Goal: Browse casually: Explore the website without a specific task or goal

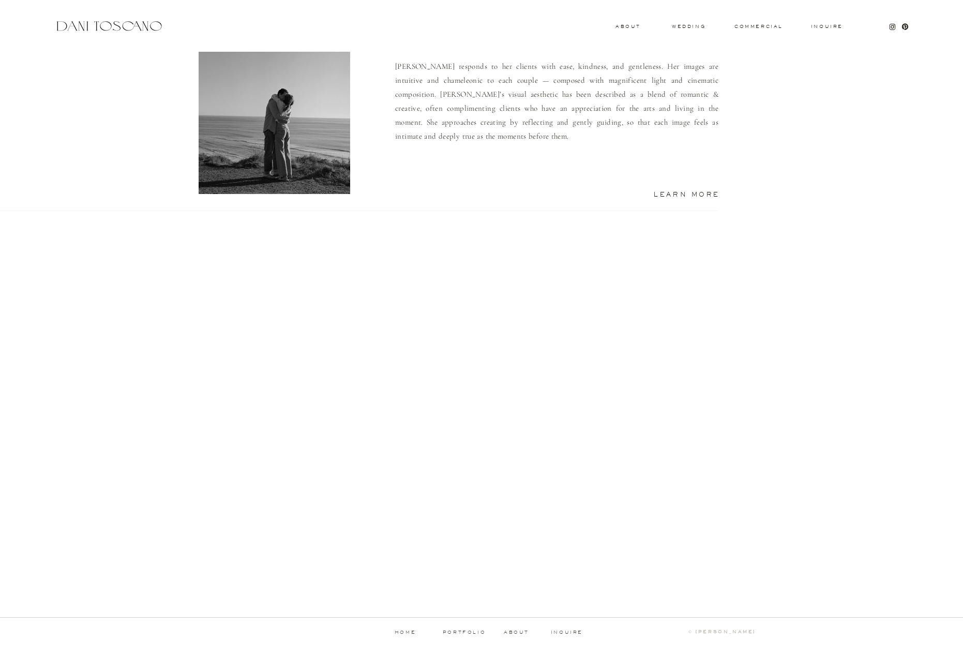
scroll to position [781, 0]
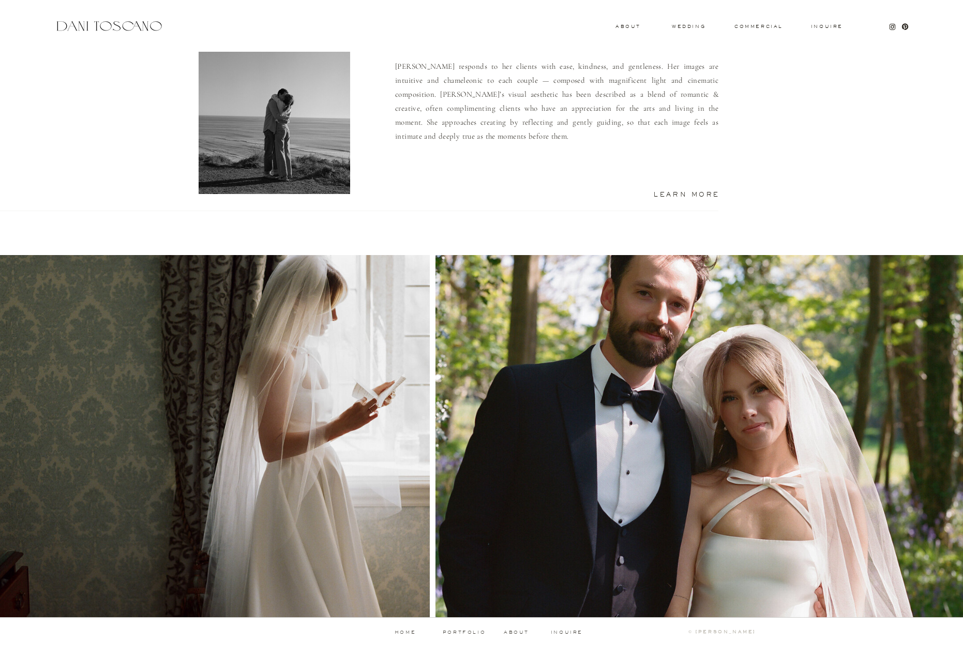
click at [518, 631] on p "about" at bounding box center [518, 632] width 28 height 5
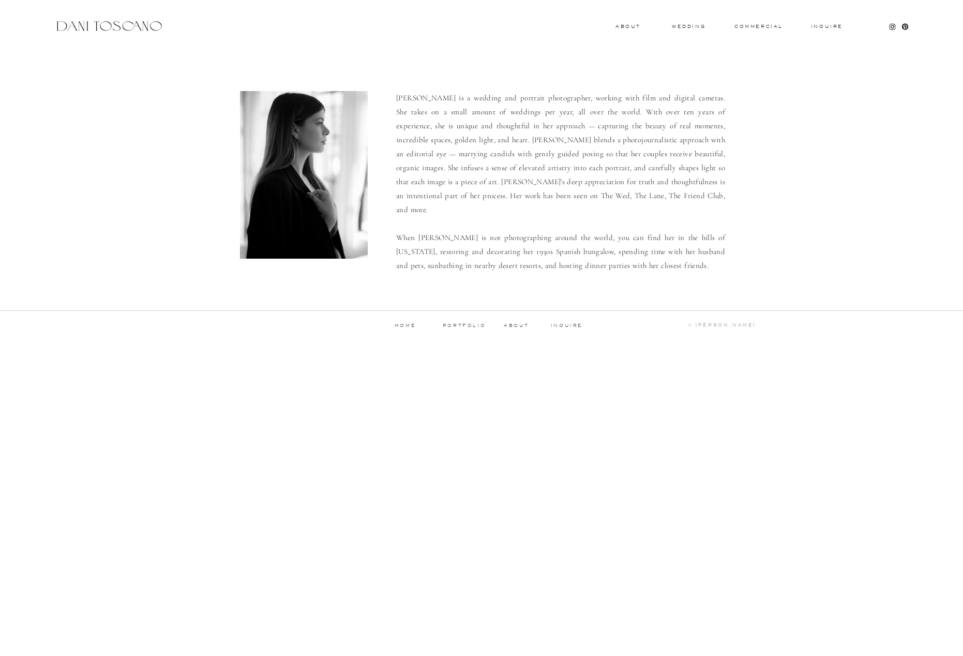
click at [451, 325] on p "portfolio" at bounding box center [464, 325] width 51 height 5
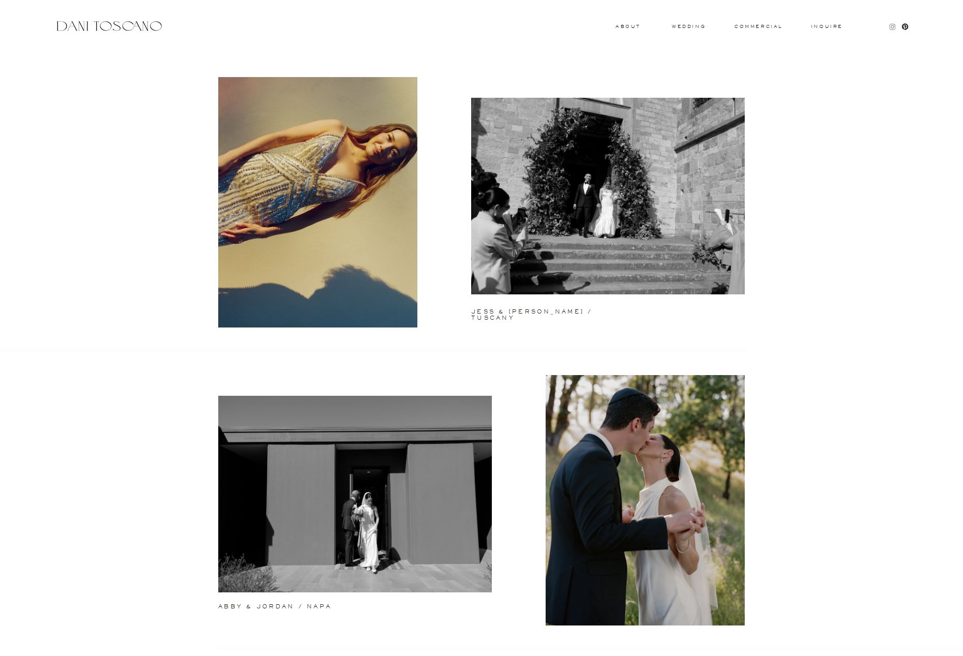
click at [894, 27] on icon at bounding box center [892, 26] width 3 height 3
click at [750, 27] on h3 "commercial" at bounding box center [759, 26] width 48 height 4
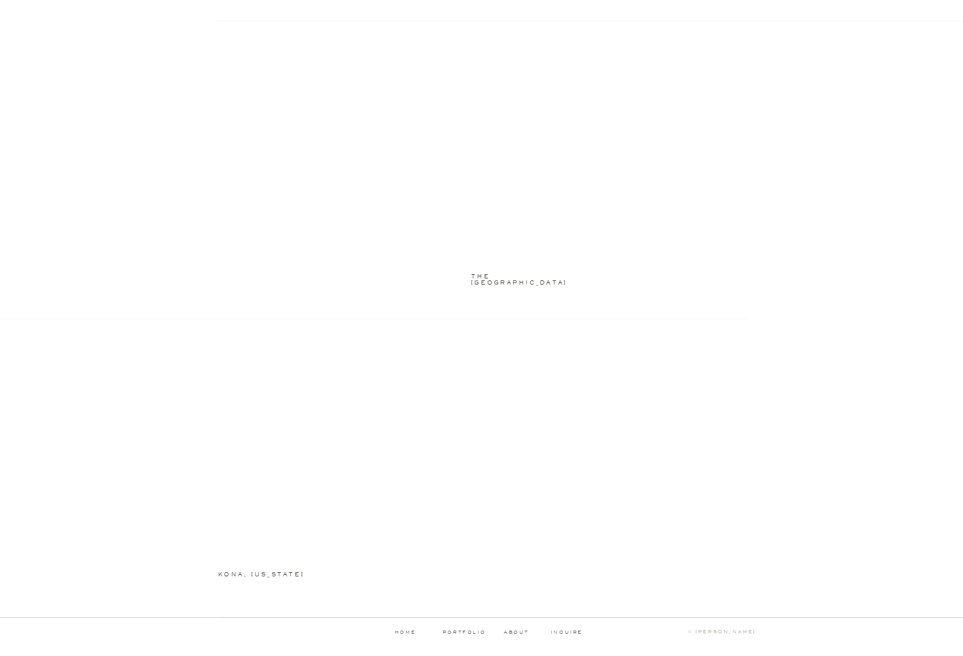
scroll to position [1224, 0]
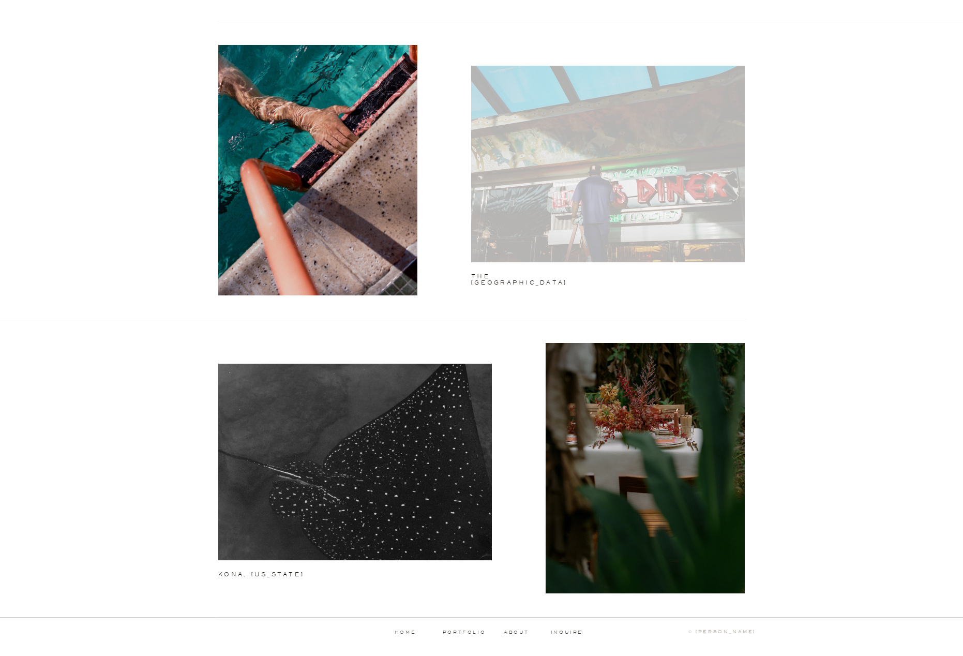
click at [718, 215] on div at bounding box center [608, 164] width 274 height 197
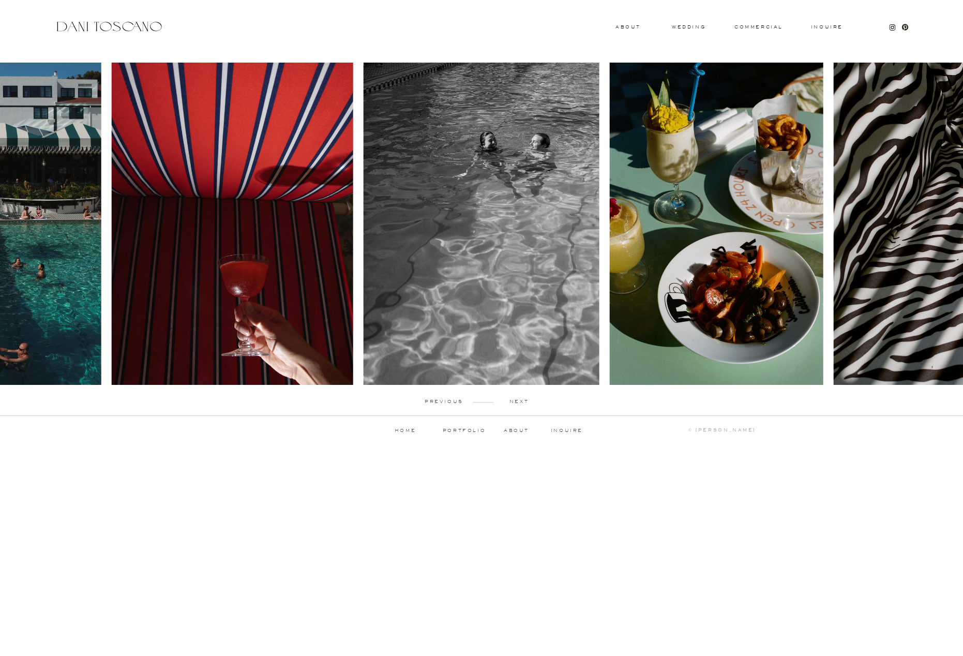
click at [520, 400] on p "next" at bounding box center [519, 401] width 51 height 5
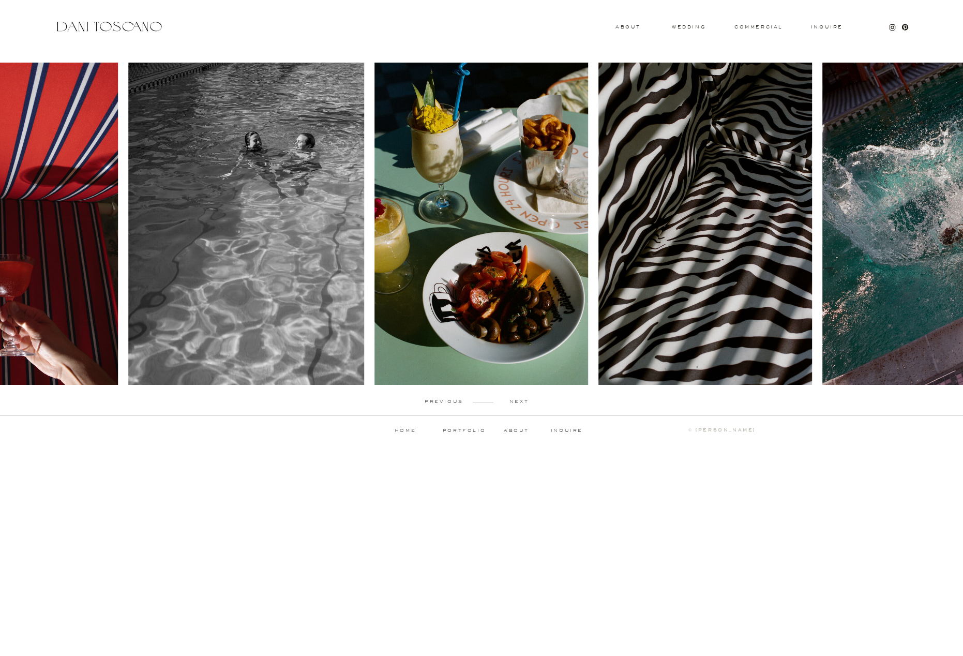
click at [520, 400] on p "next" at bounding box center [519, 401] width 51 height 5
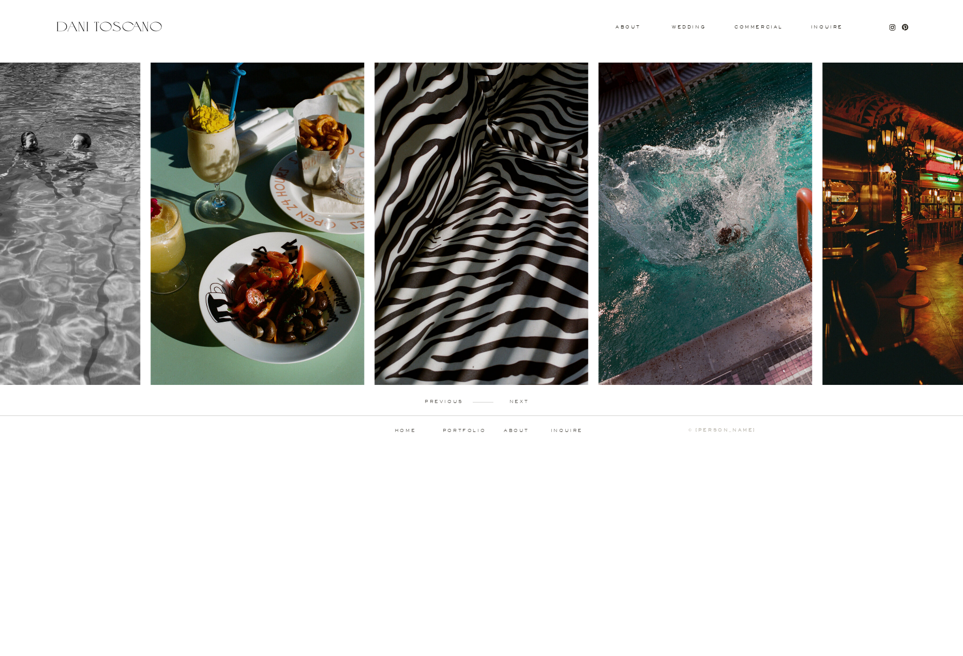
click at [520, 403] on p "next" at bounding box center [519, 401] width 51 height 5
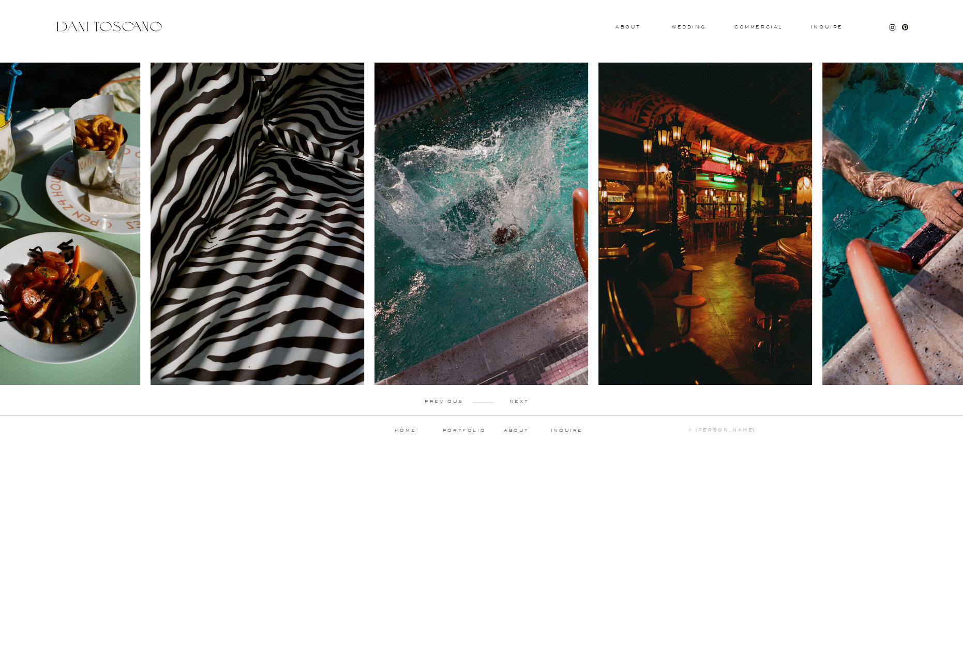
click at [521, 401] on p "next" at bounding box center [519, 401] width 51 height 5
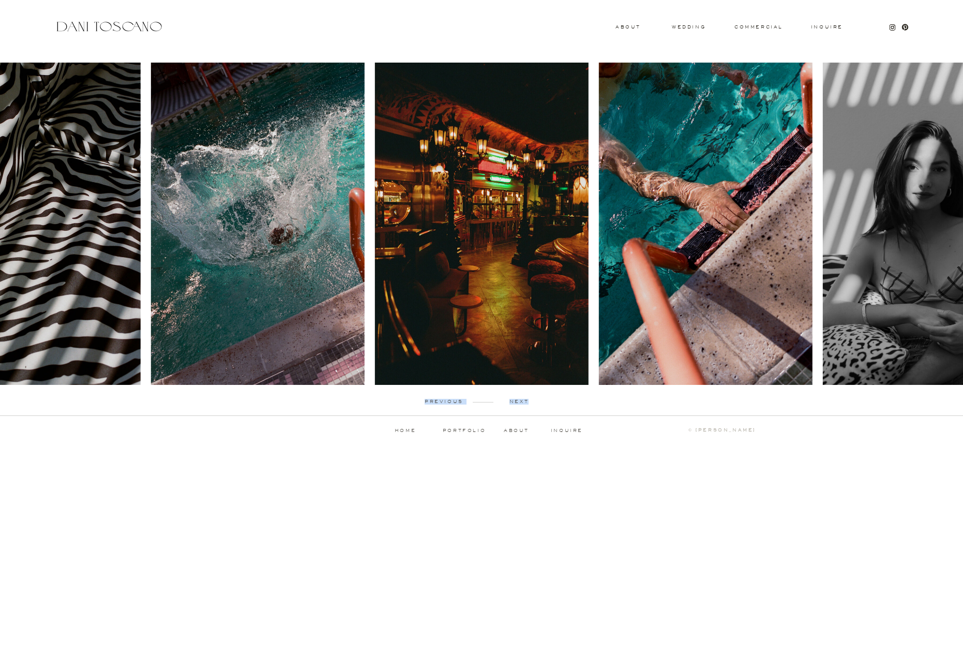
click at [521, 401] on p "next" at bounding box center [519, 401] width 51 height 5
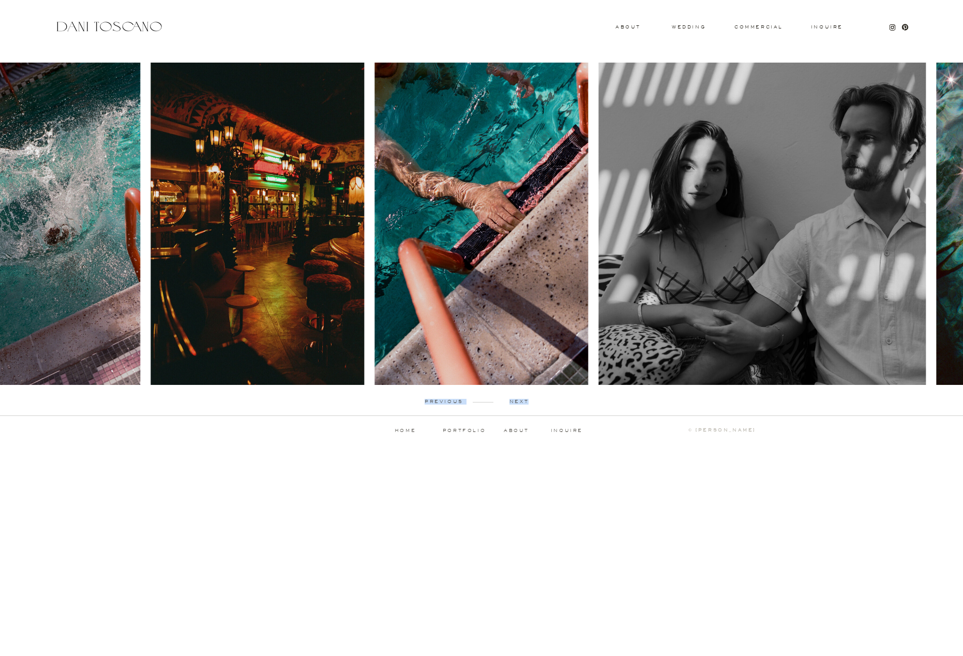
click at [521, 401] on p "next" at bounding box center [519, 401] width 51 height 5
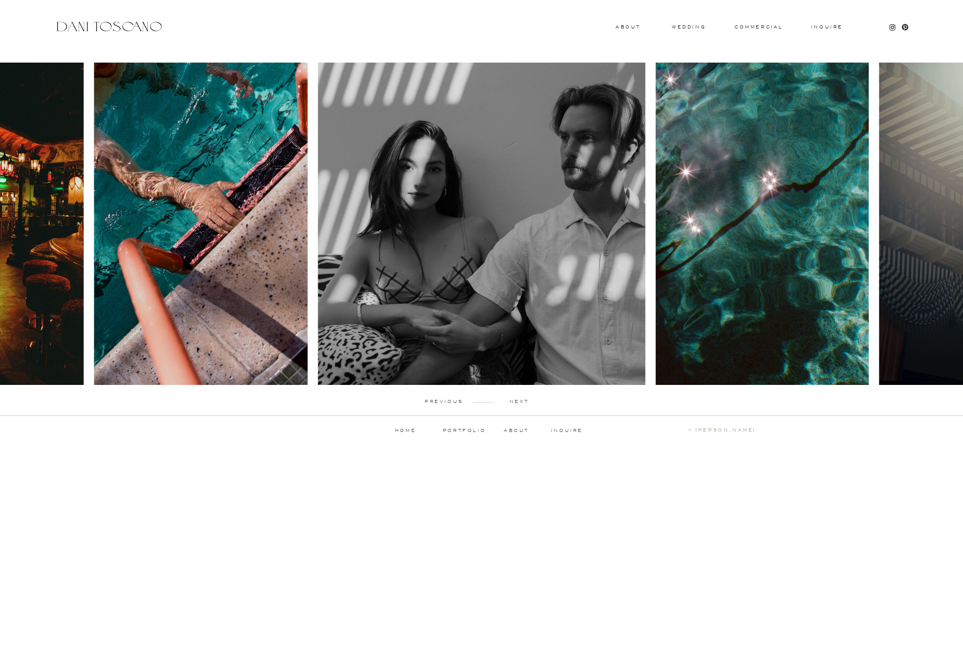
click at [521, 401] on p "next" at bounding box center [519, 401] width 51 height 5
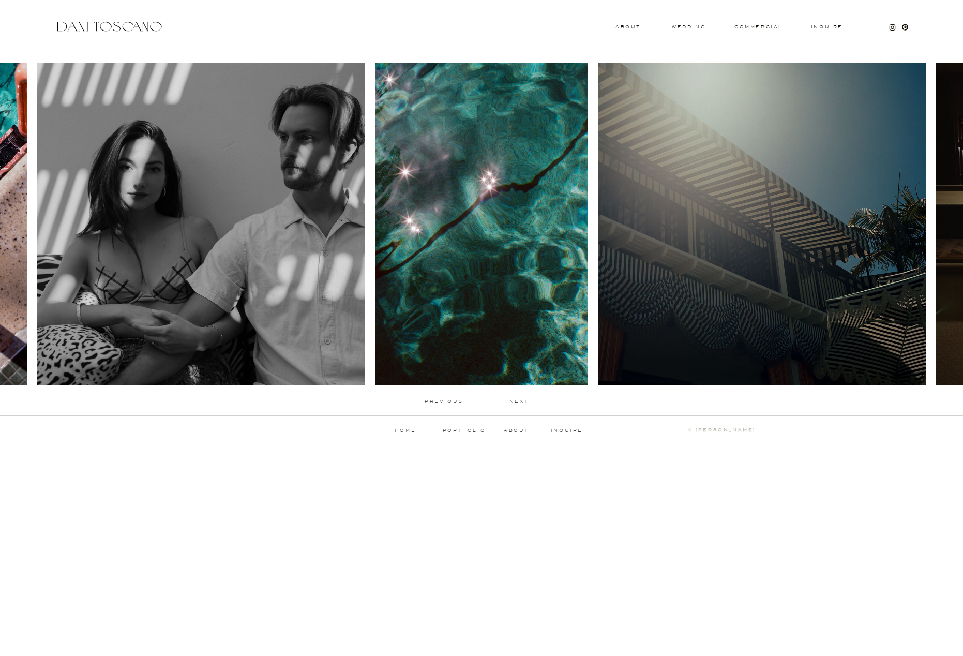
click at [521, 401] on p "next" at bounding box center [519, 401] width 51 height 5
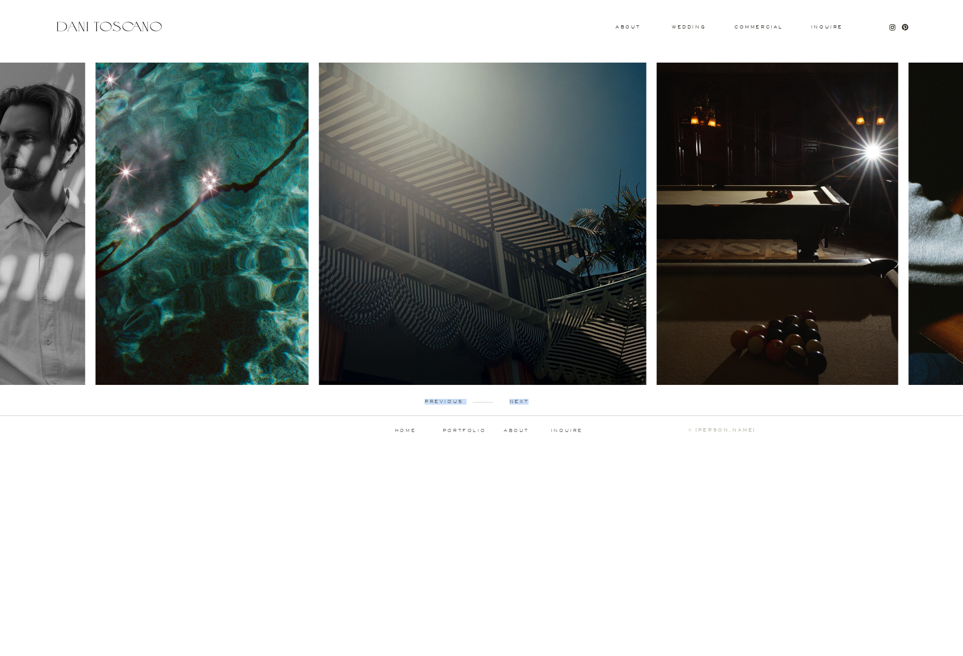
click at [521, 401] on p "next" at bounding box center [519, 401] width 51 height 5
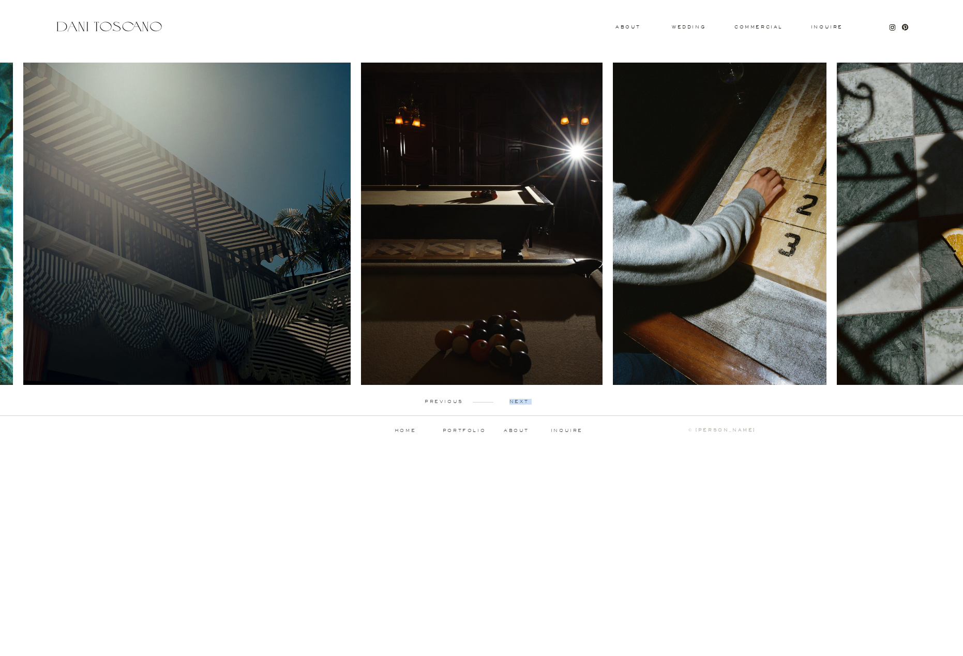
click at [521, 401] on p "next" at bounding box center [519, 401] width 51 height 5
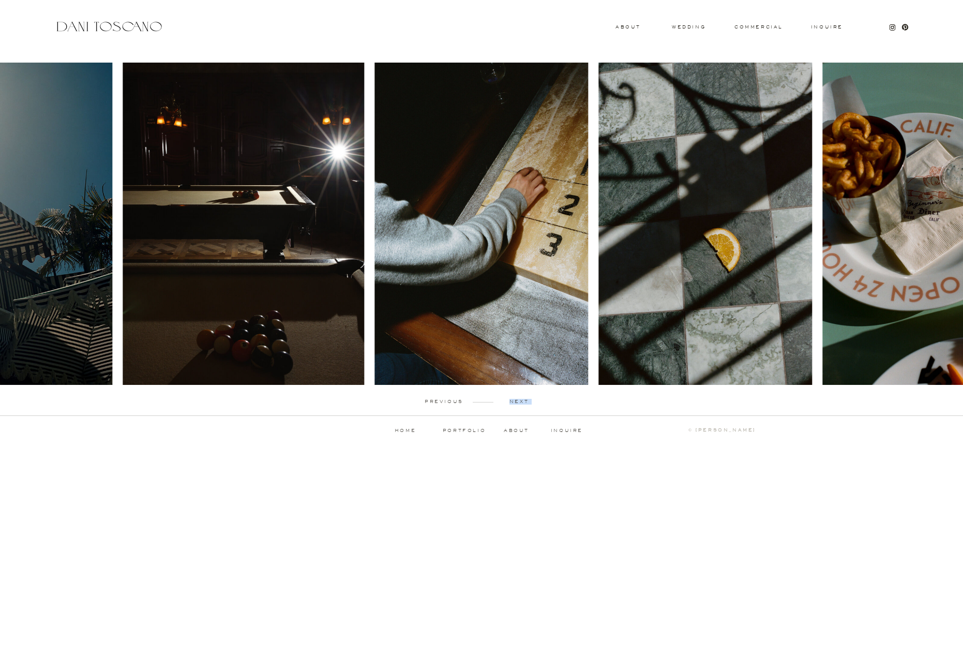
click at [521, 401] on p "next" at bounding box center [519, 401] width 51 height 5
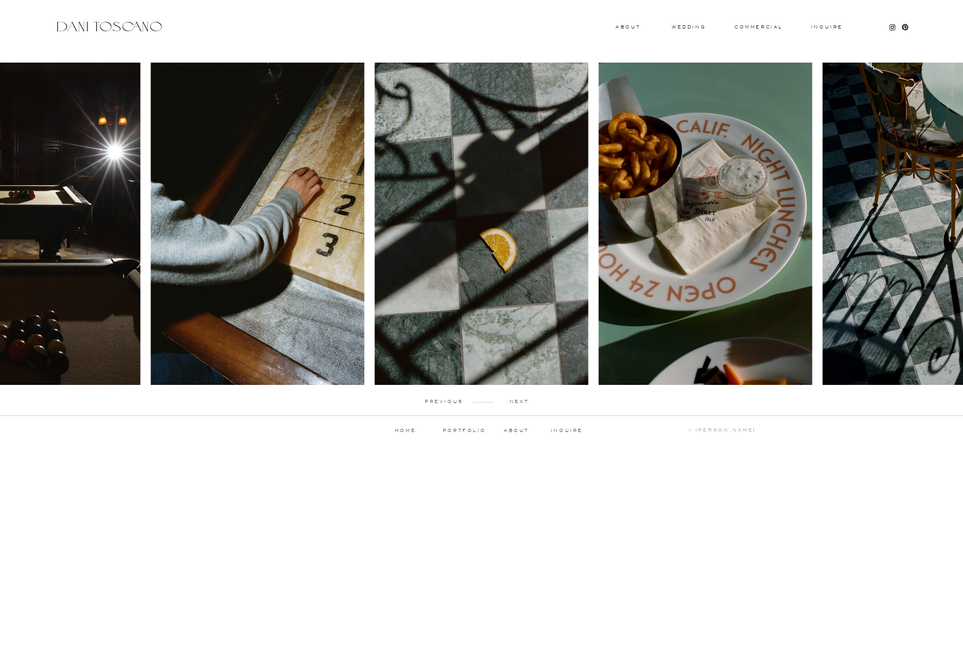
click at [521, 401] on p "next" at bounding box center [519, 401] width 51 height 5
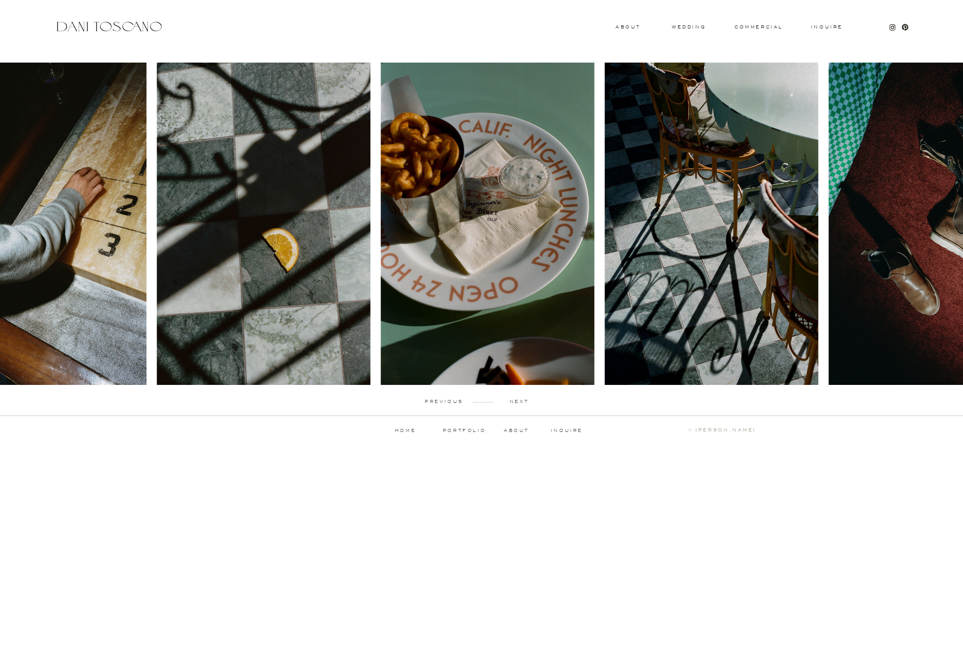
click at [521, 401] on p "next" at bounding box center [519, 401] width 51 height 5
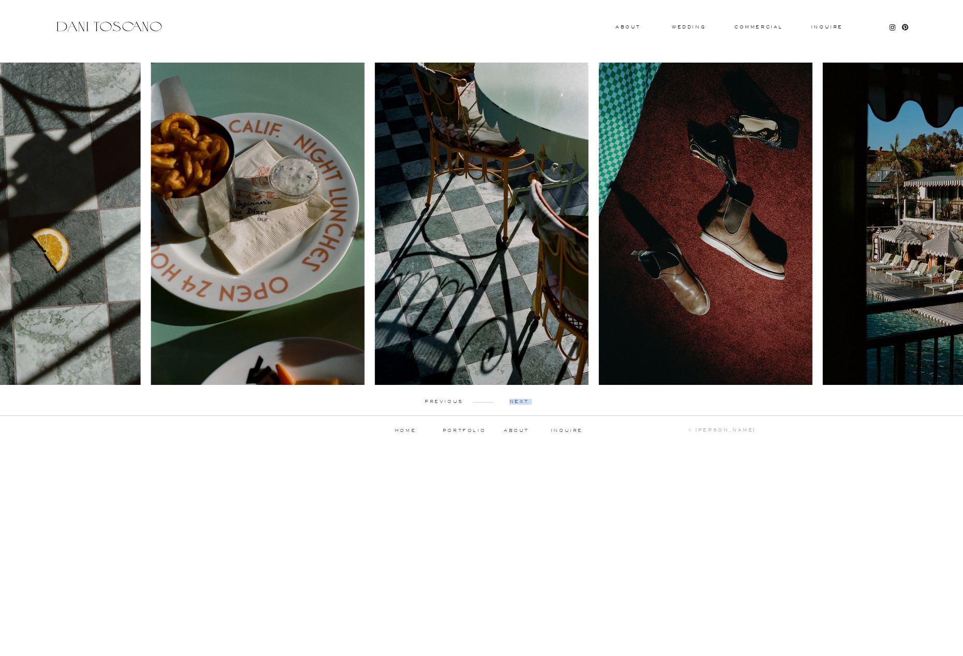
click at [521, 401] on p "next" at bounding box center [519, 401] width 51 height 5
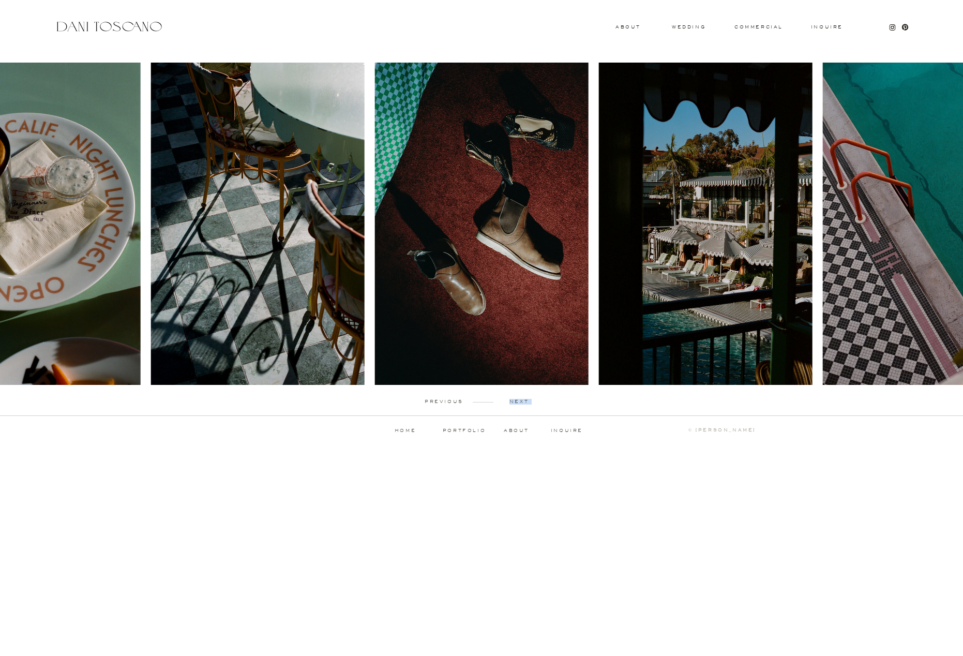
click at [521, 401] on p "next" at bounding box center [519, 401] width 51 height 5
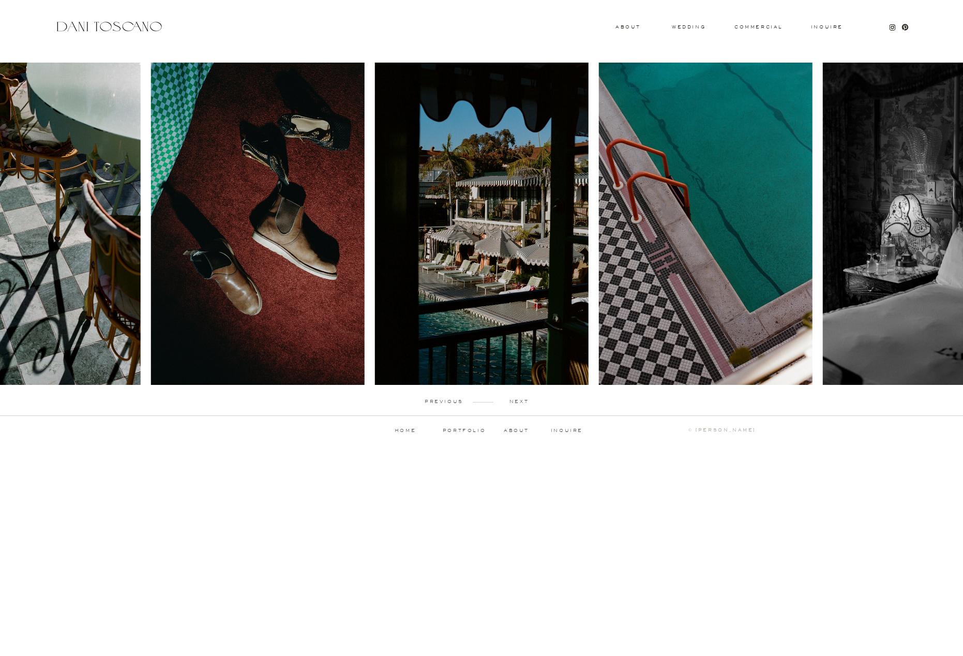
click at [760, 32] on div "Inquire commercial wedding About previous next portfolio about inquire ↑ back t…" at bounding box center [481, 227] width 963 height 454
click at [762, 27] on h3 "commercial" at bounding box center [759, 27] width 48 height 4
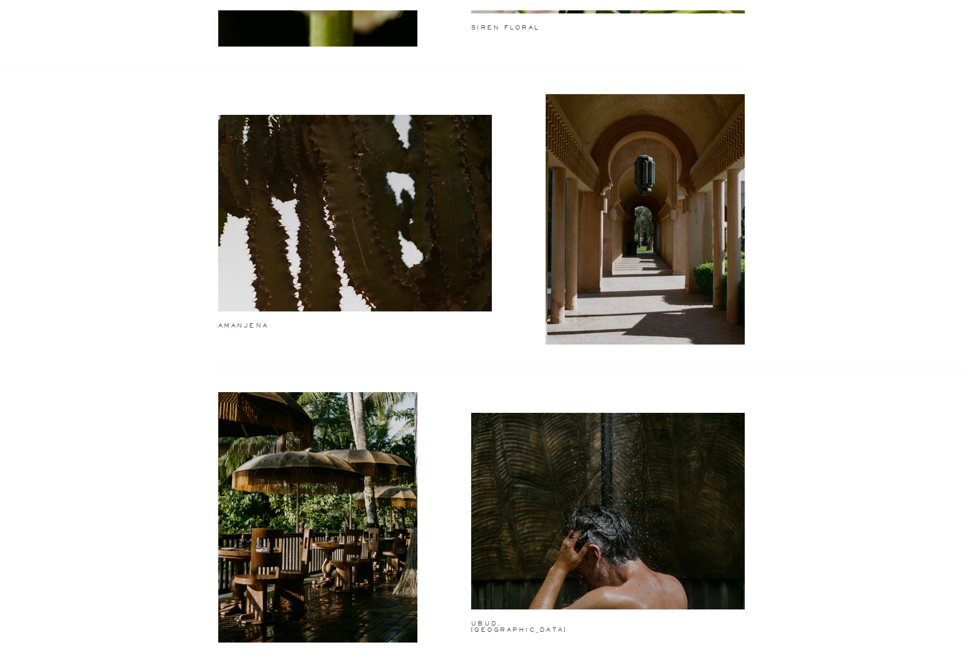
scroll to position [293, 0]
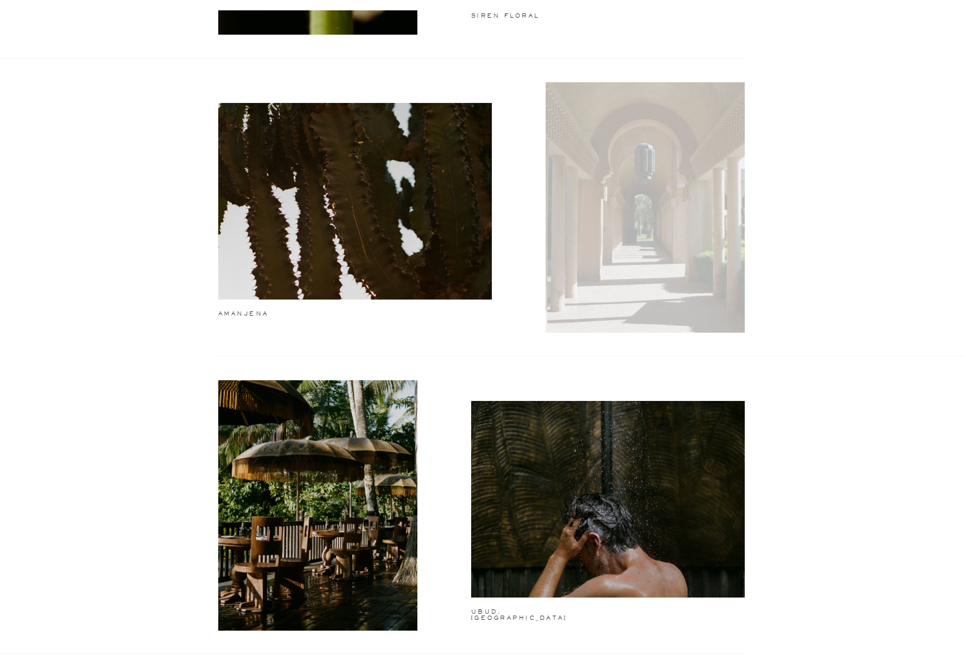
click at [643, 206] on div at bounding box center [645, 207] width 199 height 250
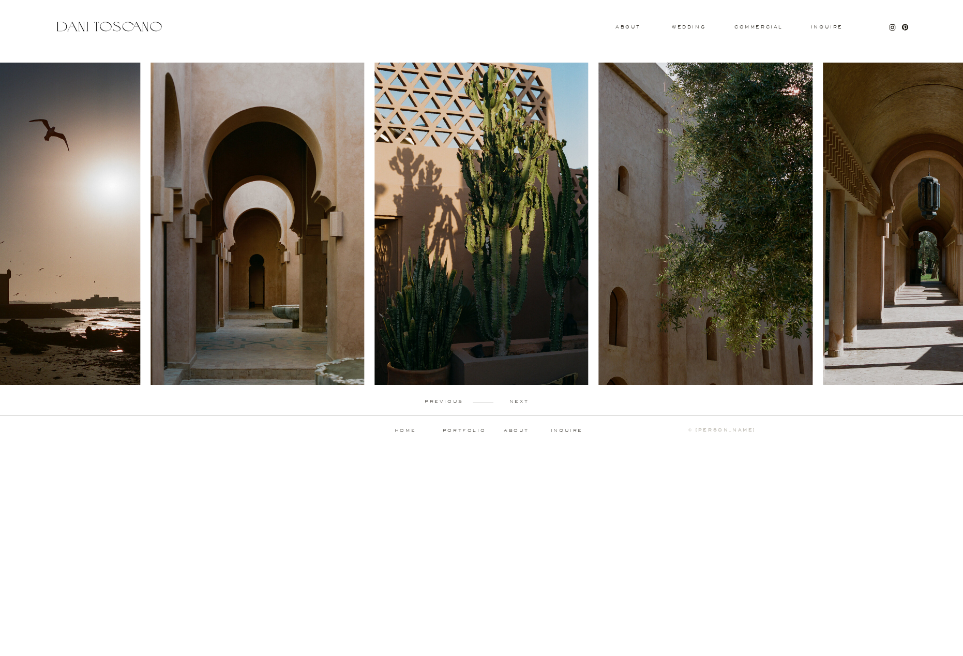
click at [521, 402] on p "next" at bounding box center [519, 401] width 51 height 5
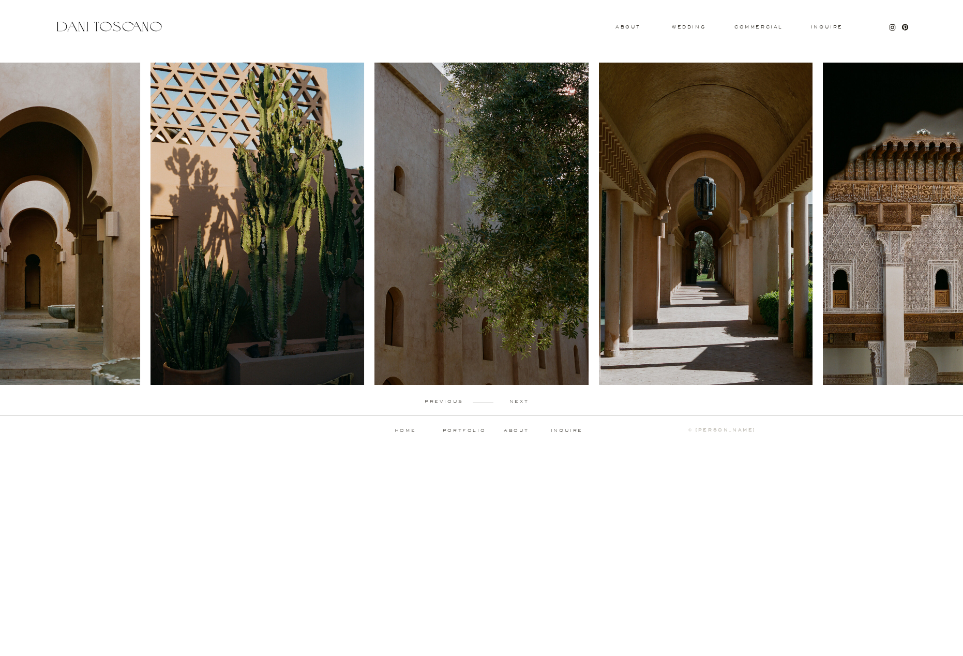
click at [521, 402] on p "next" at bounding box center [519, 401] width 51 height 5
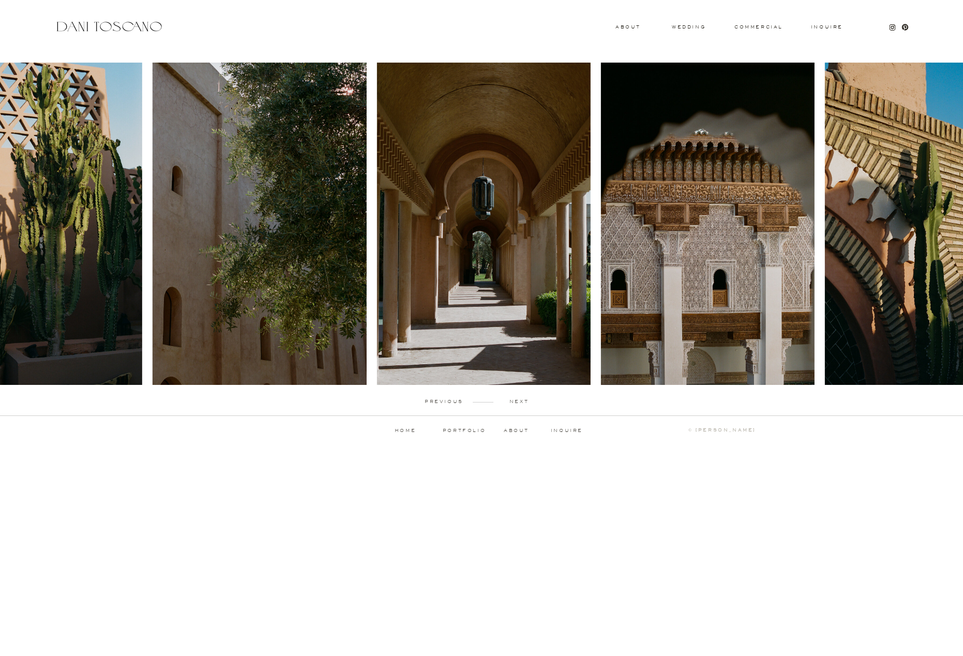
click at [521, 402] on p "next" at bounding box center [519, 401] width 51 height 5
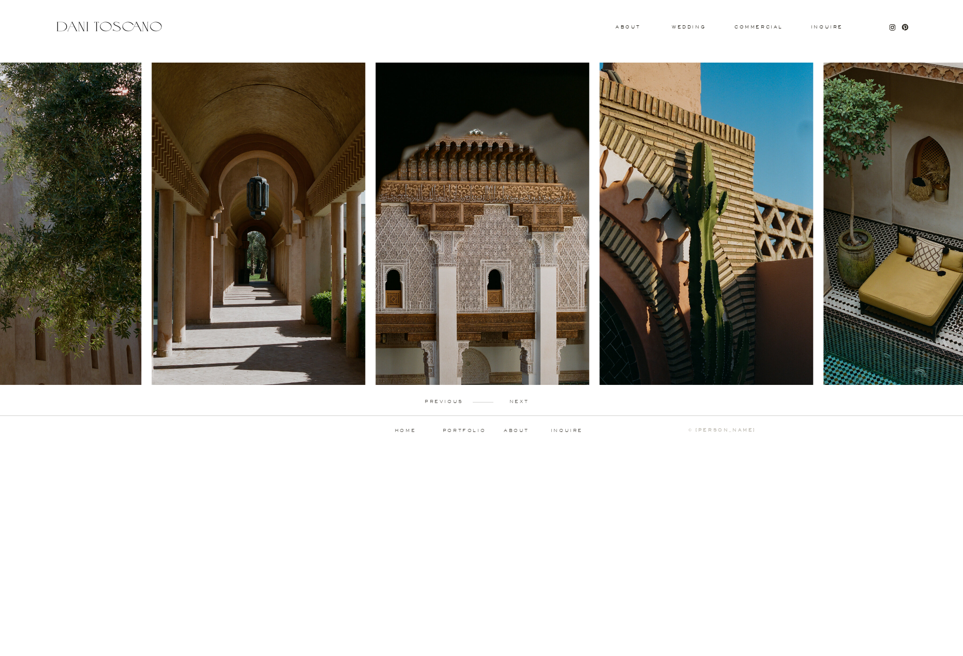
click at [521, 402] on p "next" at bounding box center [519, 401] width 51 height 5
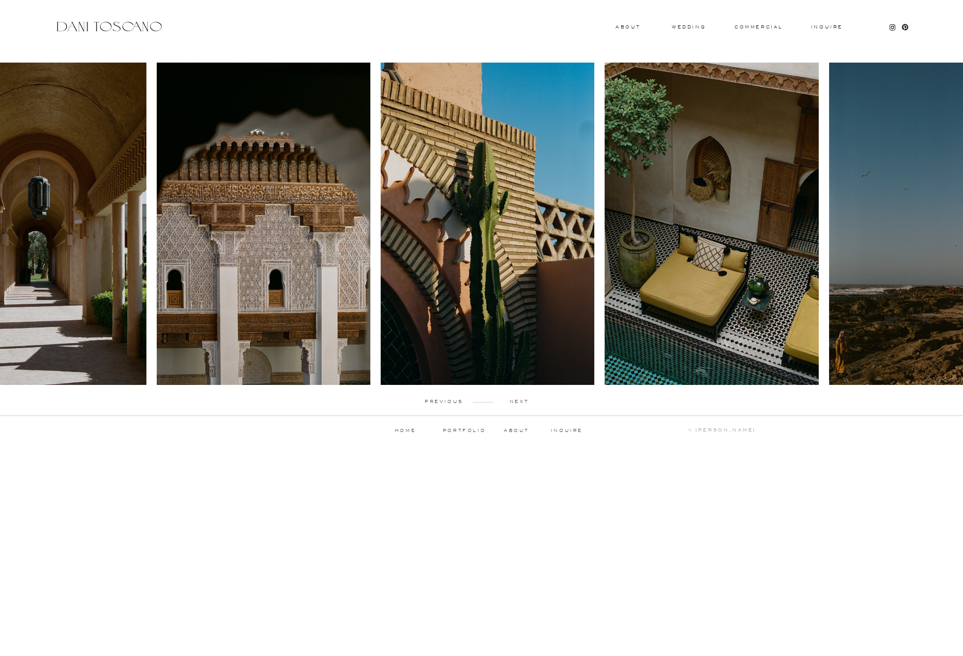
click at [521, 402] on p "next" at bounding box center [519, 401] width 51 height 5
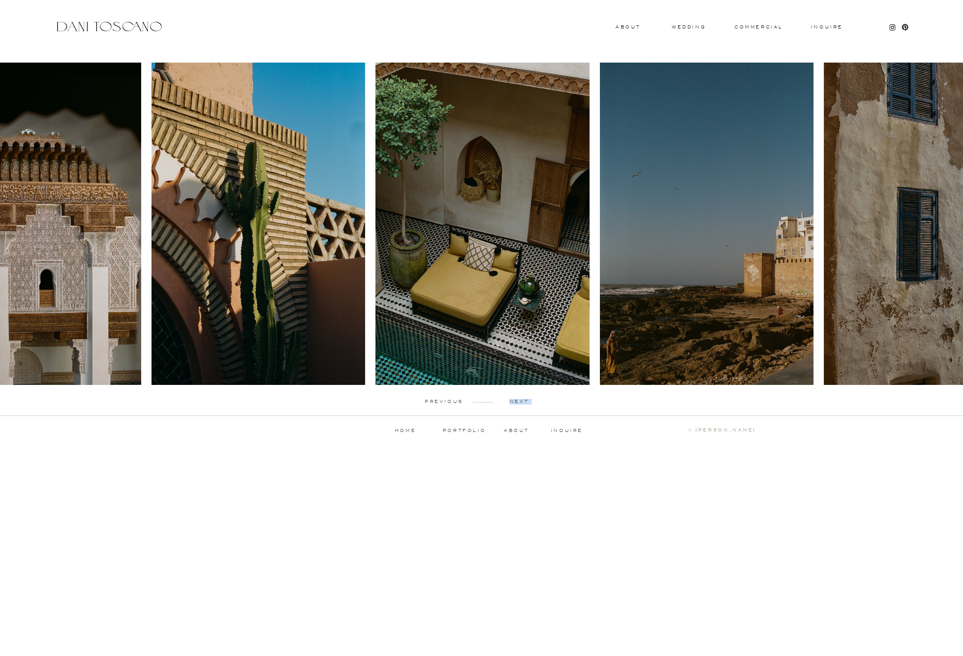
click at [521, 402] on p "next" at bounding box center [519, 401] width 51 height 5
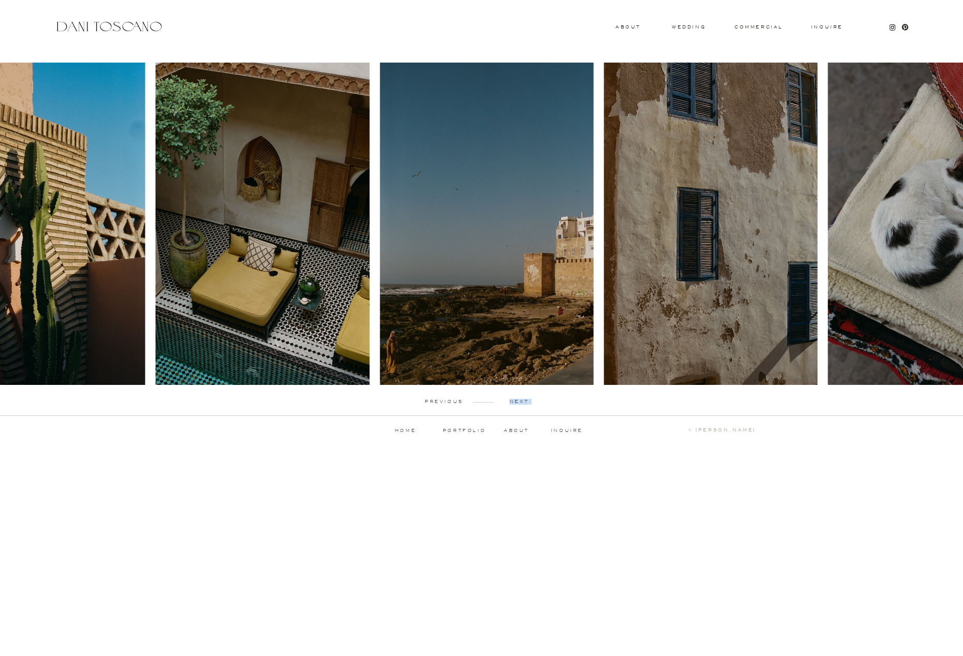
click at [521, 402] on p "next" at bounding box center [519, 401] width 51 height 5
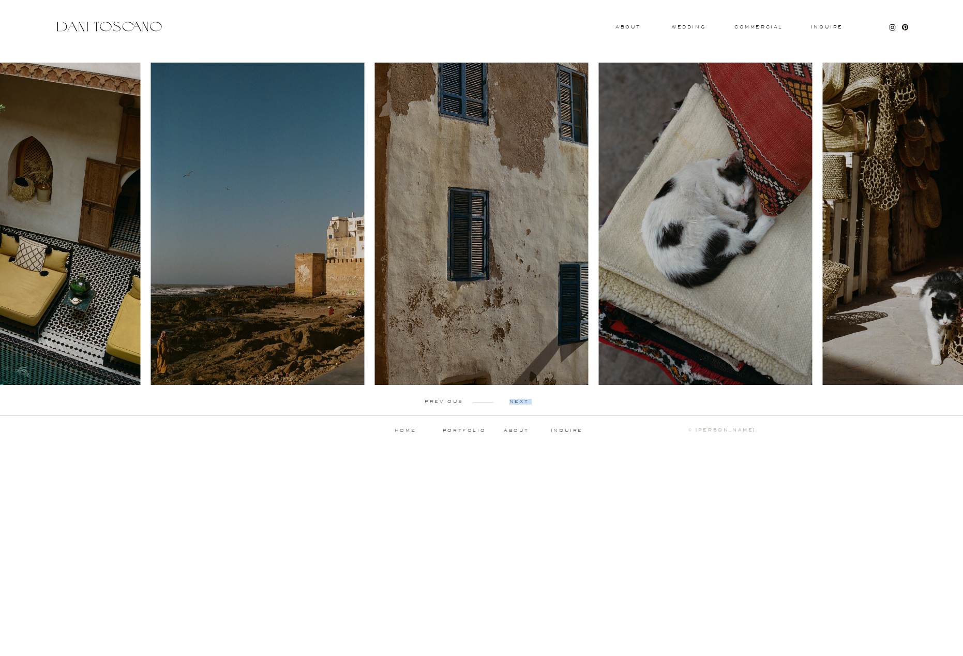
click at [521, 402] on p "next" at bounding box center [519, 401] width 51 height 5
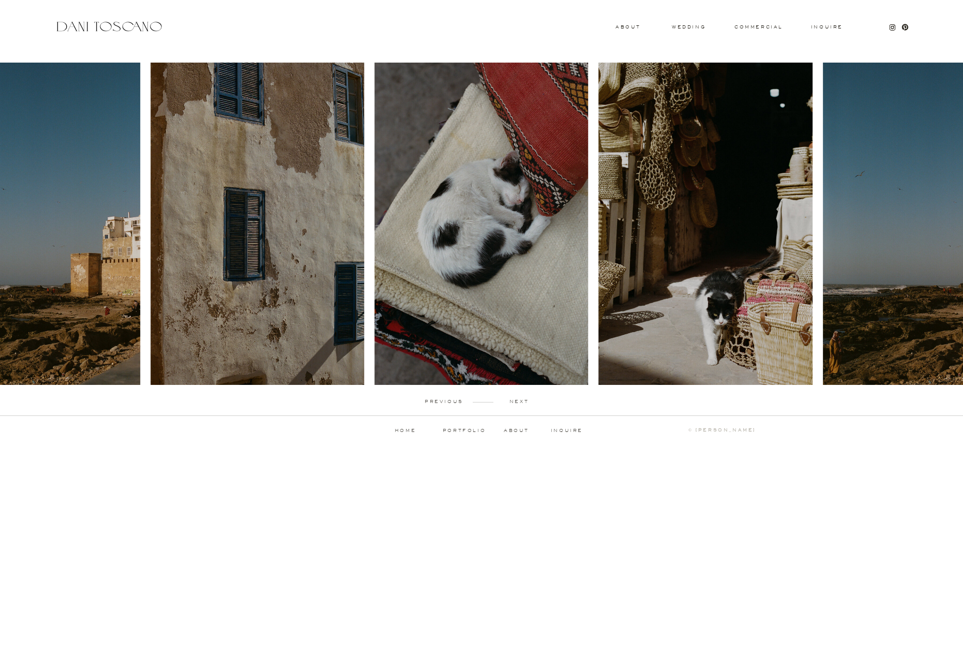
click at [521, 402] on p "next" at bounding box center [519, 401] width 51 height 5
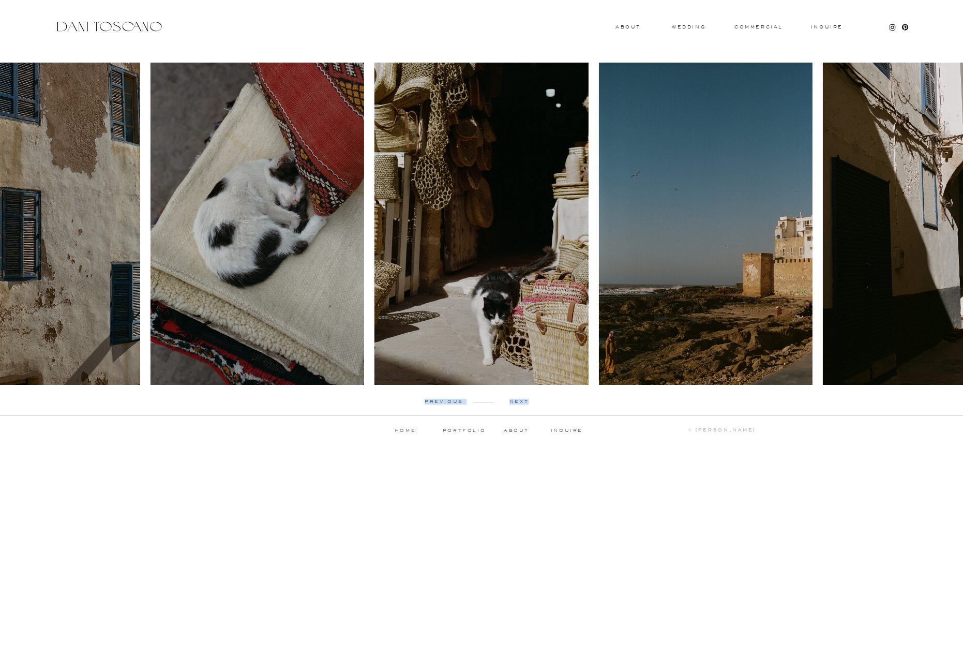
click at [521, 402] on p "next" at bounding box center [519, 401] width 51 height 5
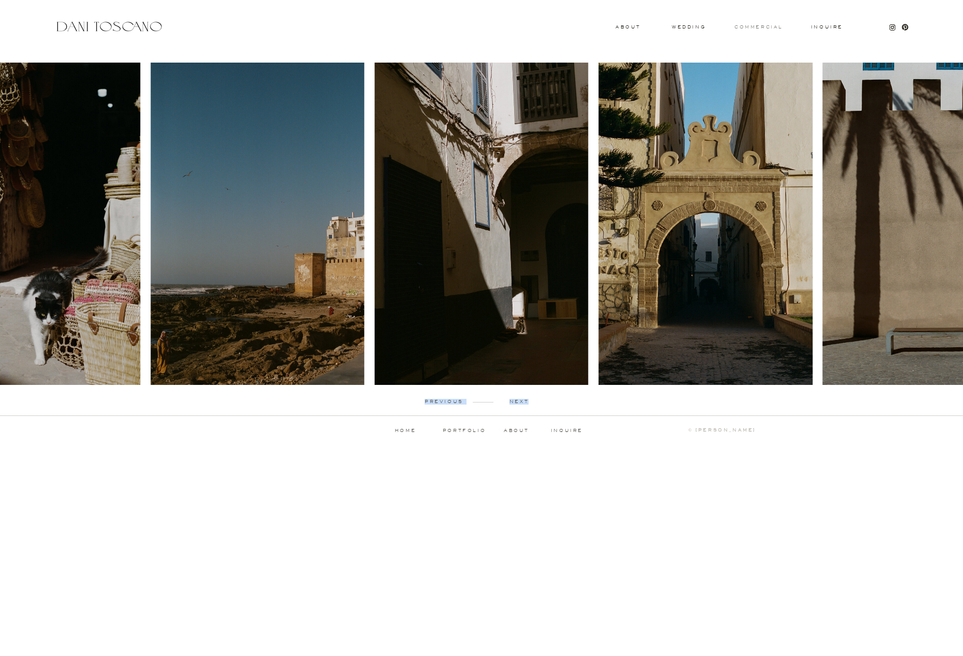
click at [753, 28] on h3 "commercial" at bounding box center [759, 27] width 48 height 4
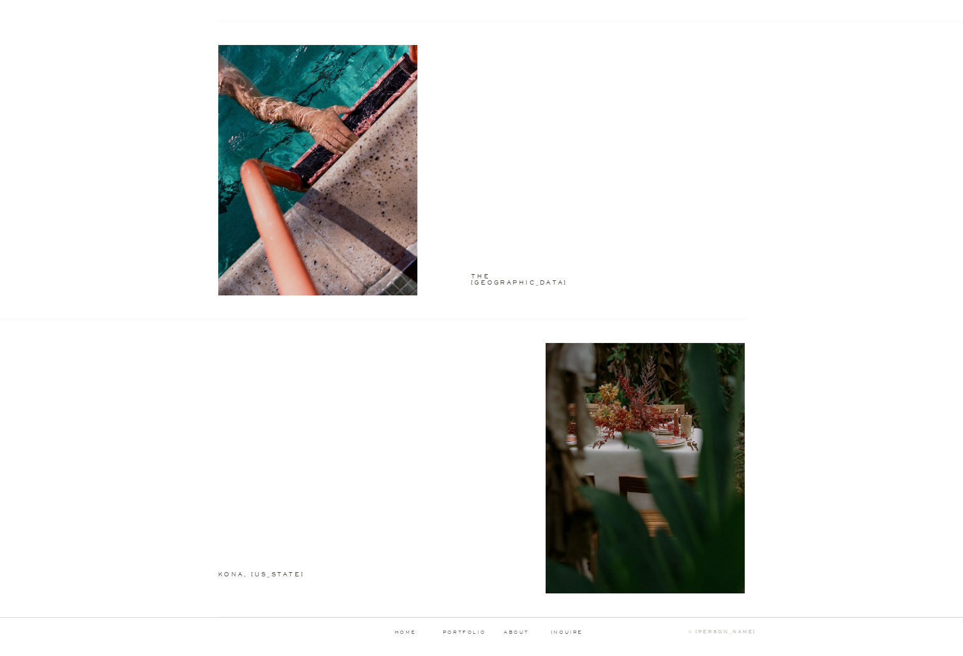
scroll to position [1224, 0]
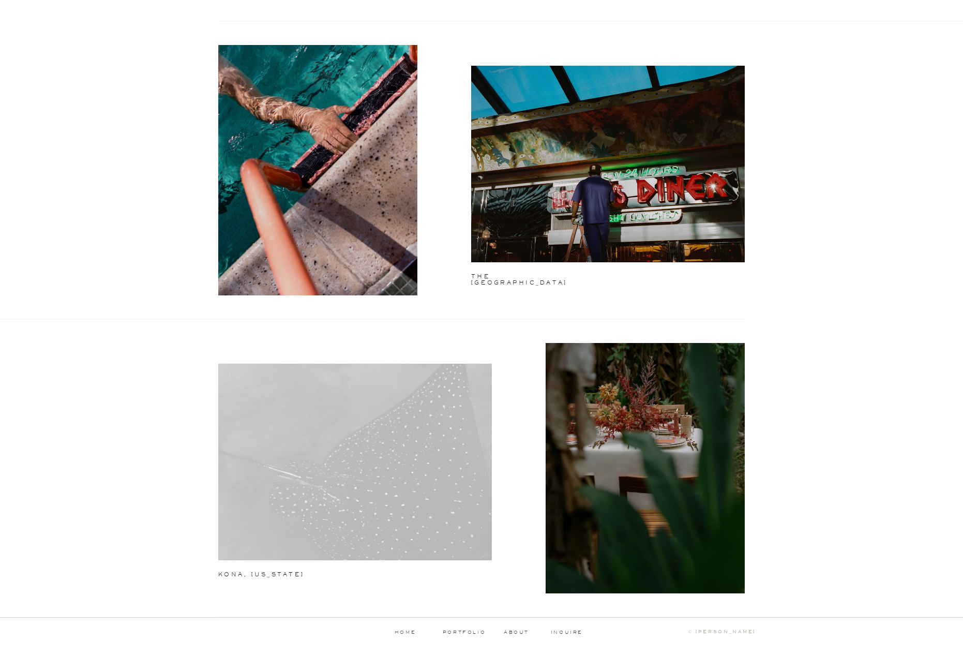
click at [442, 447] on div at bounding box center [355, 462] width 274 height 197
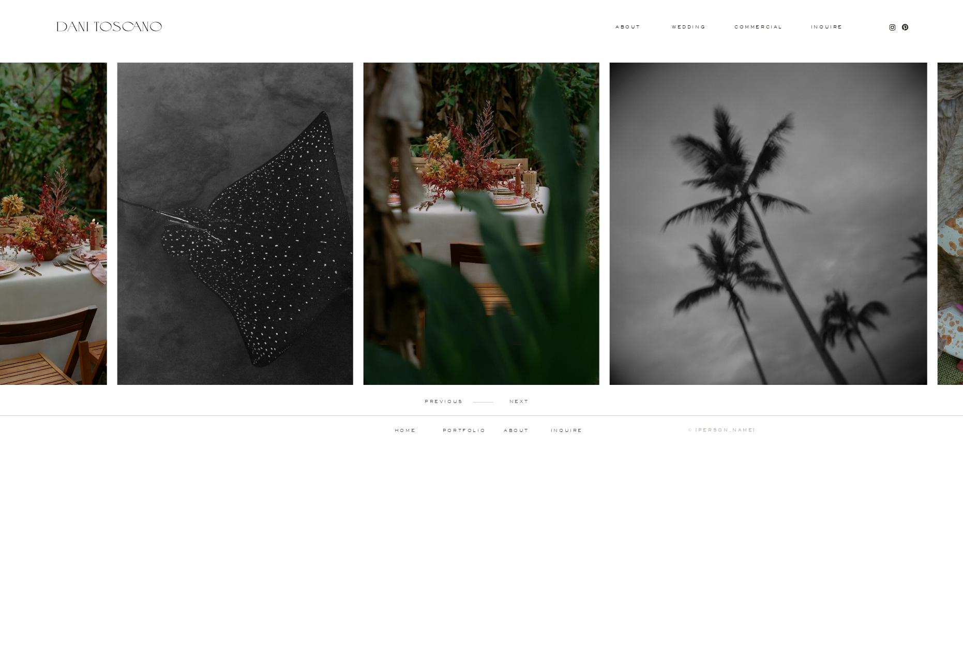
click at [513, 400] on p "next" at bounding box center [519, 401] width 51 height 5
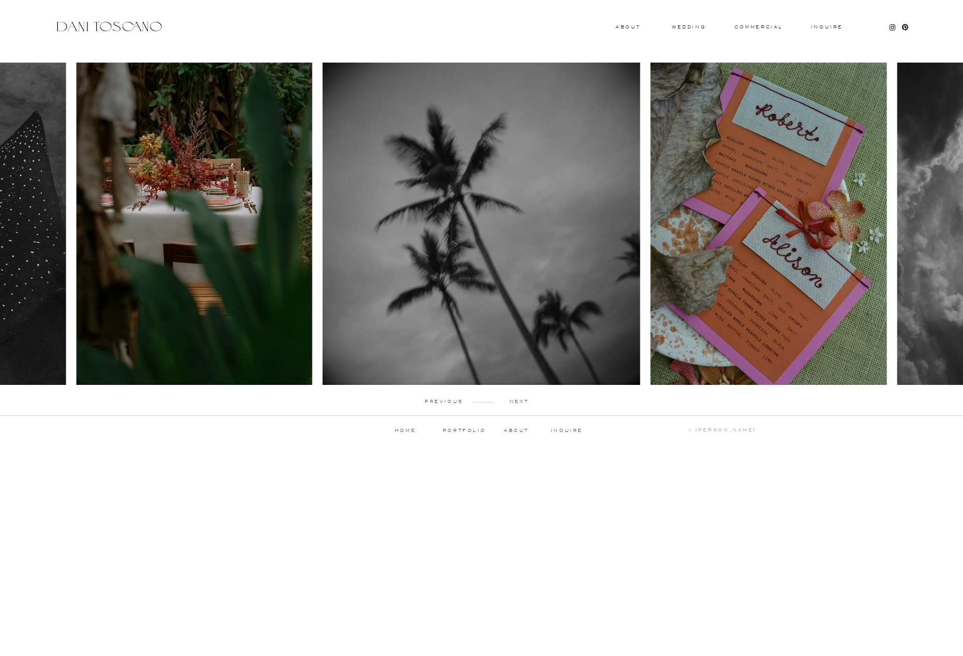
click at [518, 401] on p "next" at bounding box center [519, 401] width 51 height 5
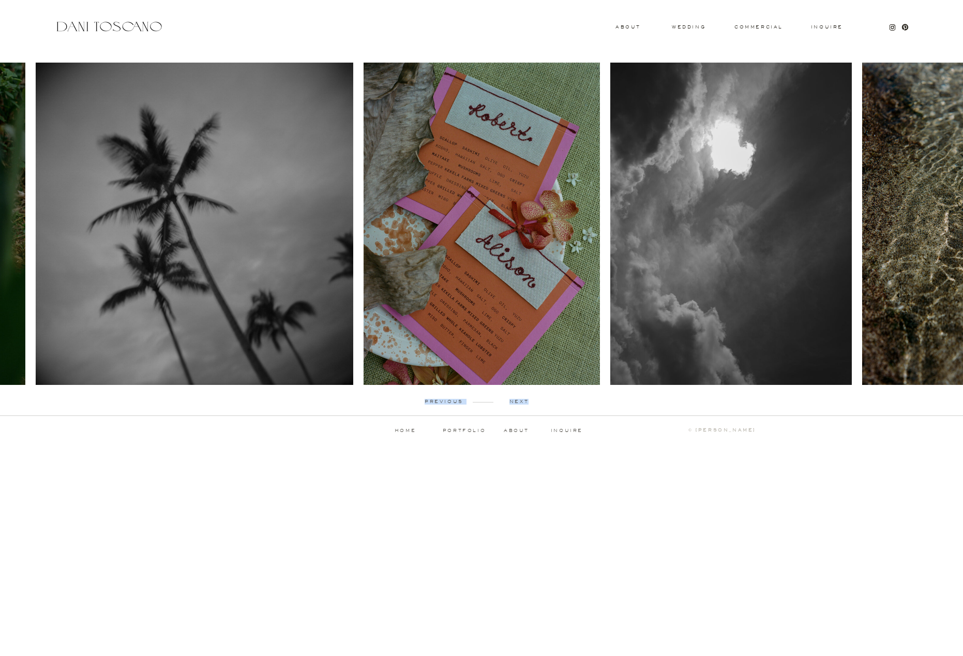
click at [518, 401] on p "next" at bounding box center [519, 401] width 51 height 5
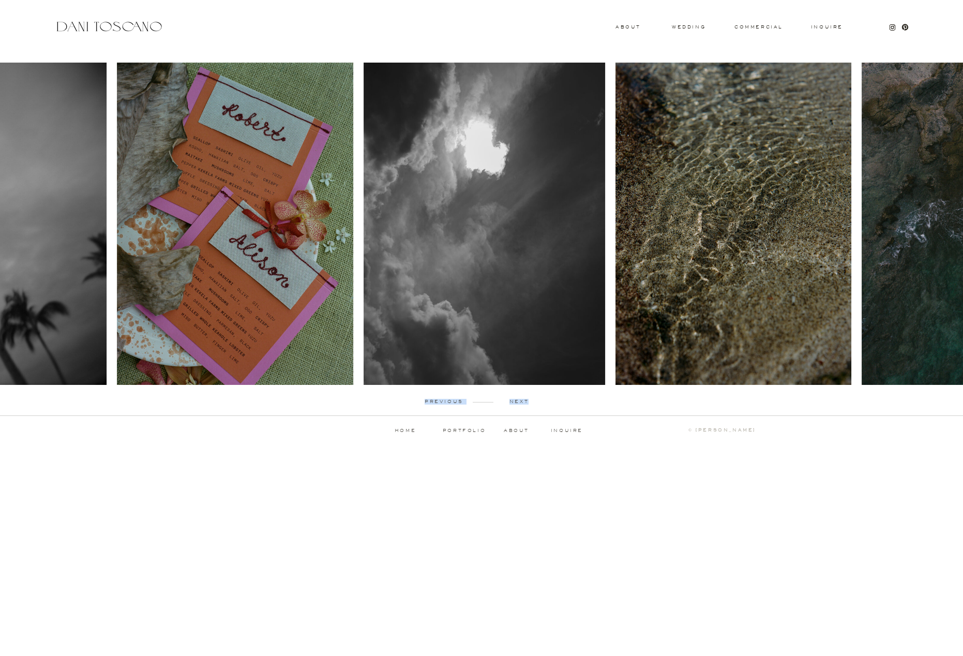
click at [518, 401] on p "next" at bounding box center [519, 401] width 51 height 5
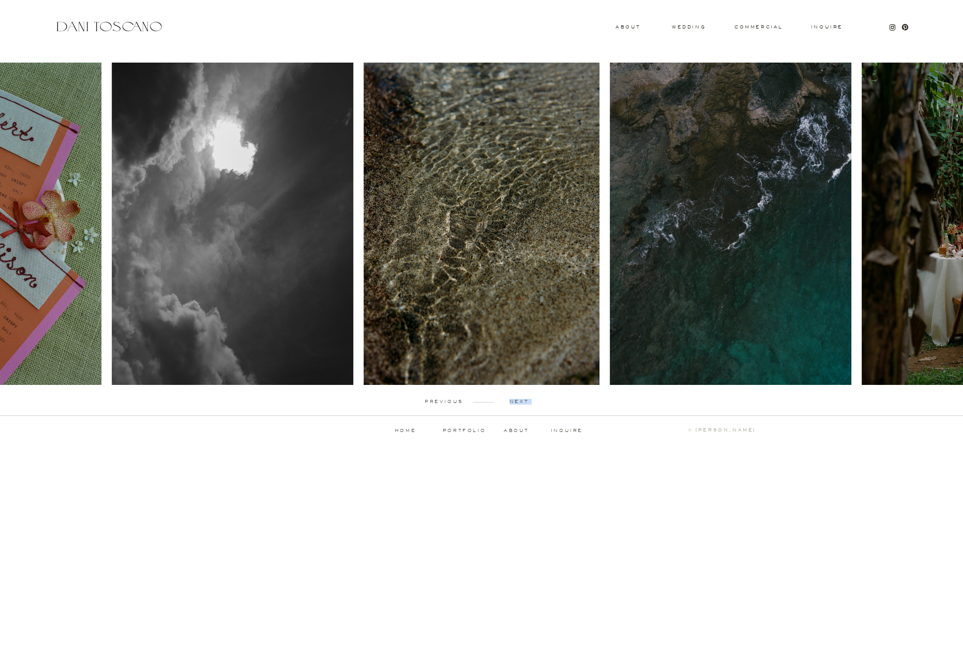
click at [518, 401] on p "next" at bounding box center [519, 401] width 51 height 5
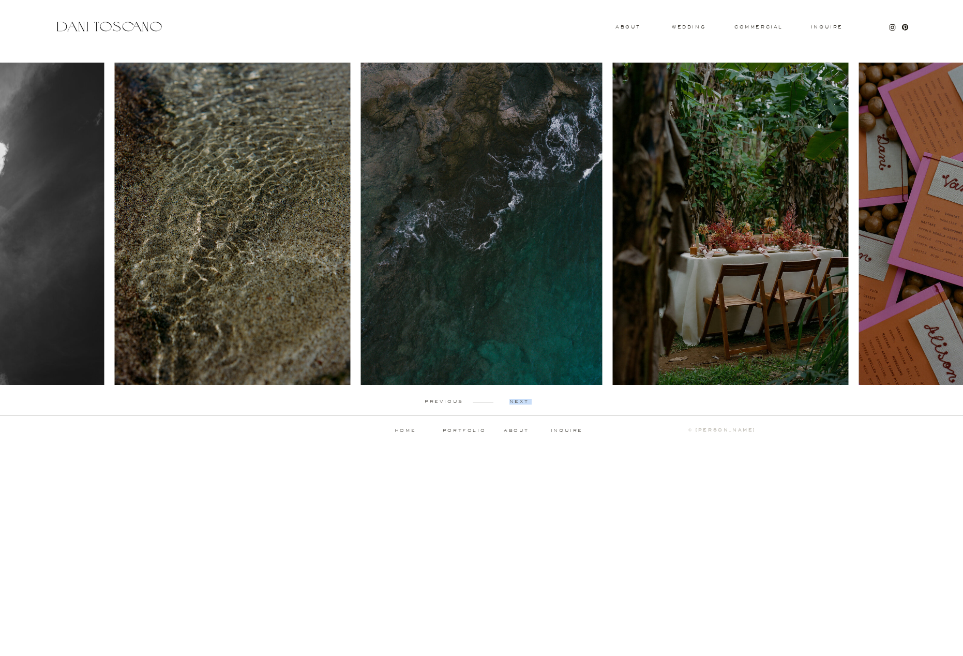
click at [518, 401] on p "next" at bounding box center [519, 401] width 51 height 5
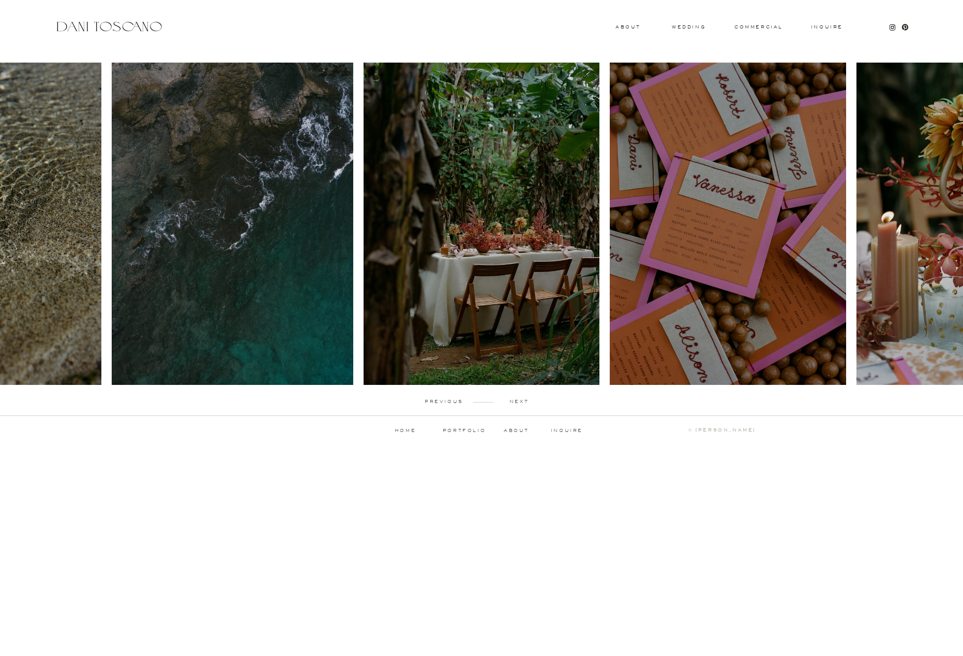
click at [518, 401] on p "next" at bounding box center [519, 401] width 51 height 5
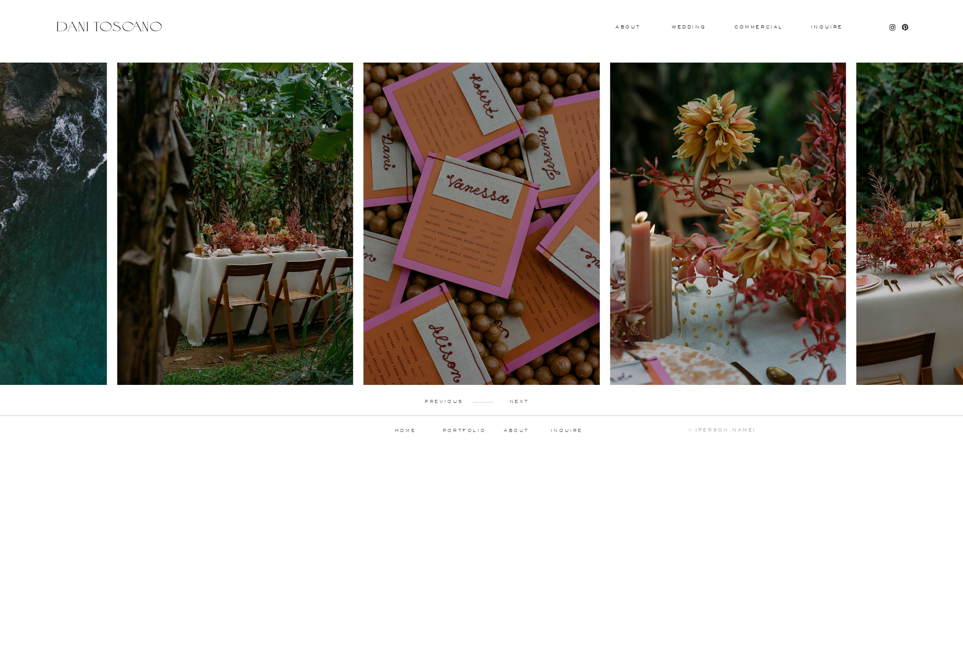
click at [518, 401] on p "next" at bounding box center [519, 401] width 51 height 5
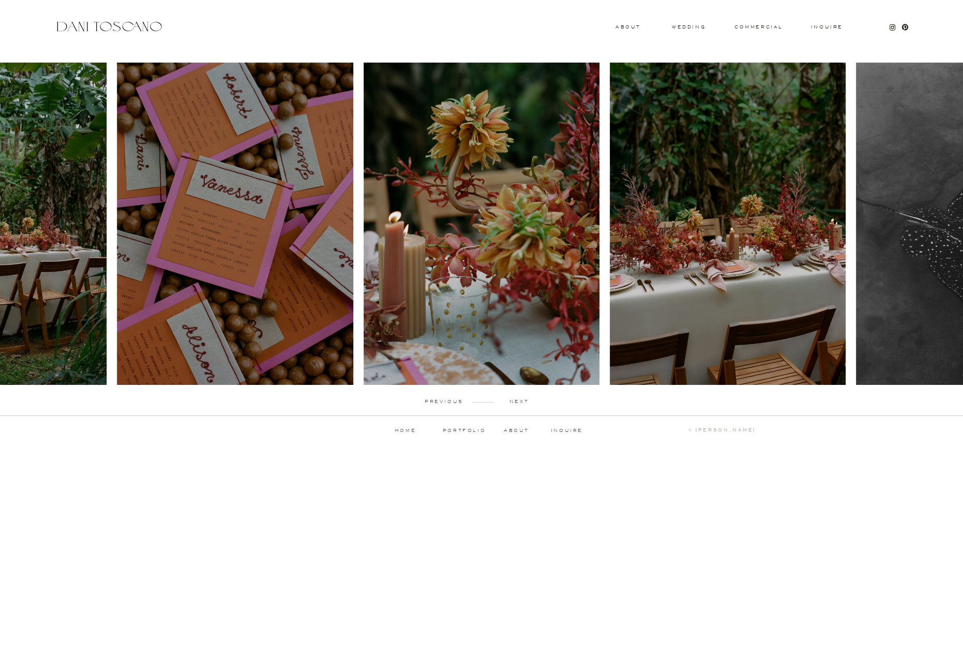
click at [518, 401] on p "next" at bounding box center [519, 401] width 51 height 5
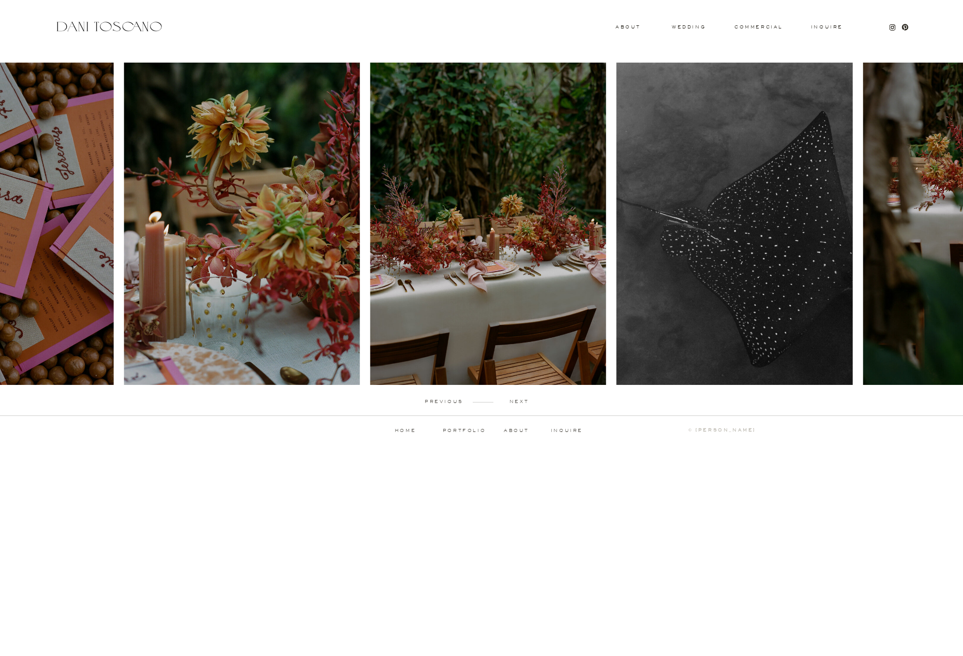
click at [518, 401] on p "next" at bounding box center [519, 401] width 51 height 5
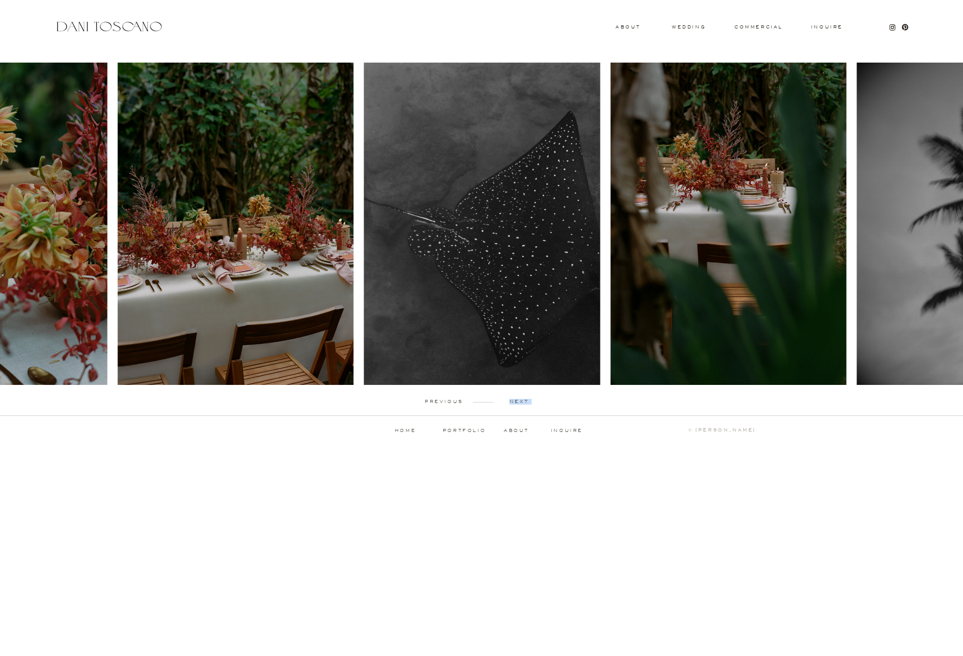
click at [518, 401] on p "next" at bounding box center [519, 401] width 51 height 5
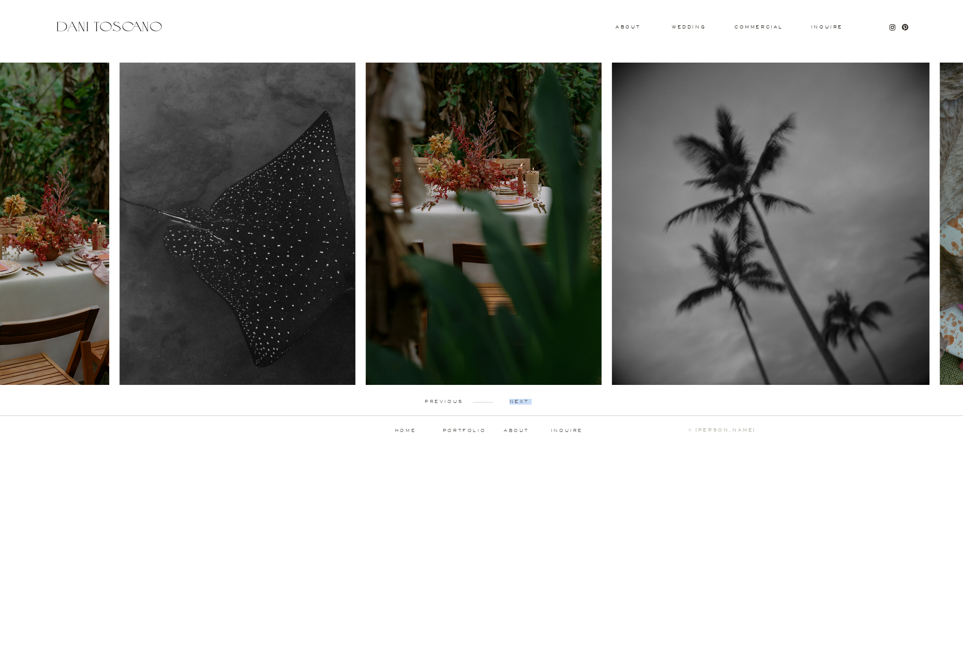
click at [518, 401] on p "next" at bounding box center [519, 401] width 51 height 5
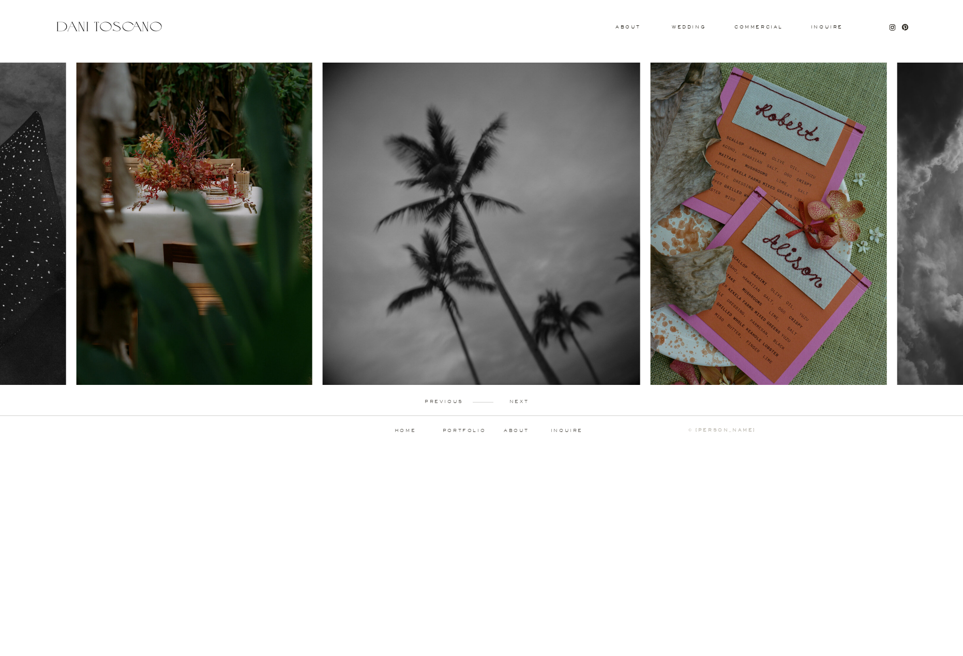
click at [414, 433] on div "Inquire commercial wedding About previous next portfolio about inquire ↑ back t…" at bounding box center [481, 227] width 963 height 454
click at [908, 28] on icon at bounding box center [905, 27] width 7 height 8
click at [138, 27] on div at bounding box center [109, 27] width 110 height 14
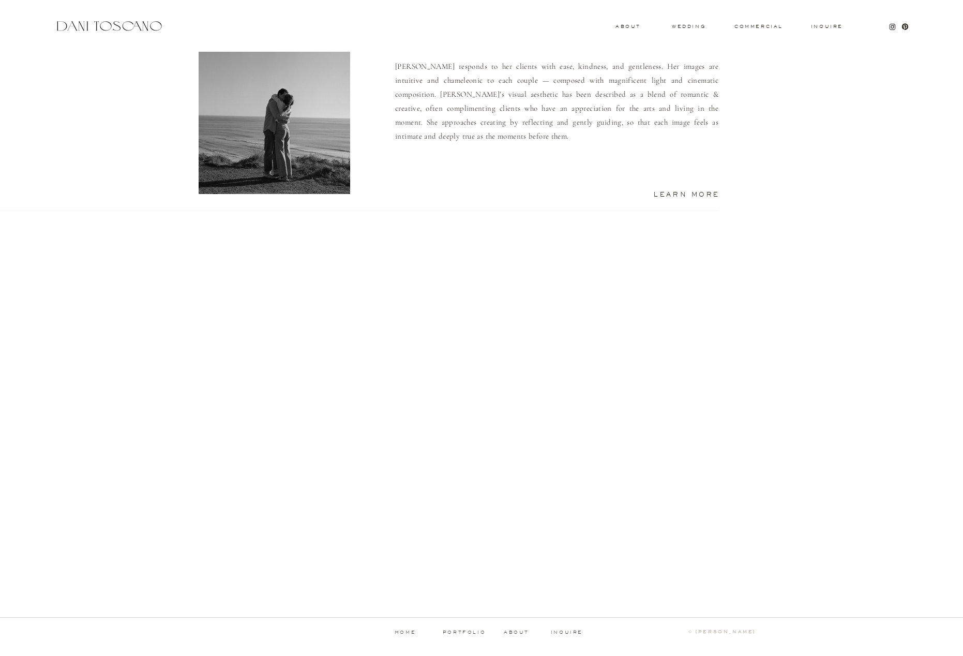
scroll to position [781, 0]
